Goal: Information Seeking & Learning: Learn about a topic

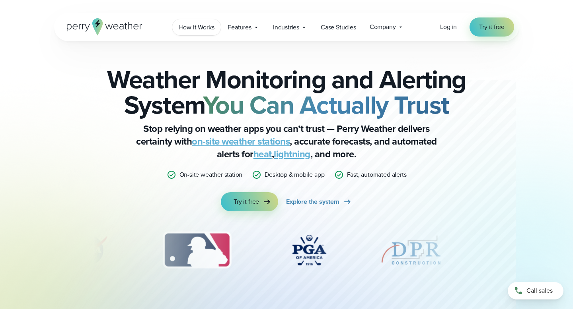
click at [212, 29] on span "How it Works" at bounding box center [196, 28] width 35 height 10
